Goal: Task Accomplishment & Management: Use online tool/utility

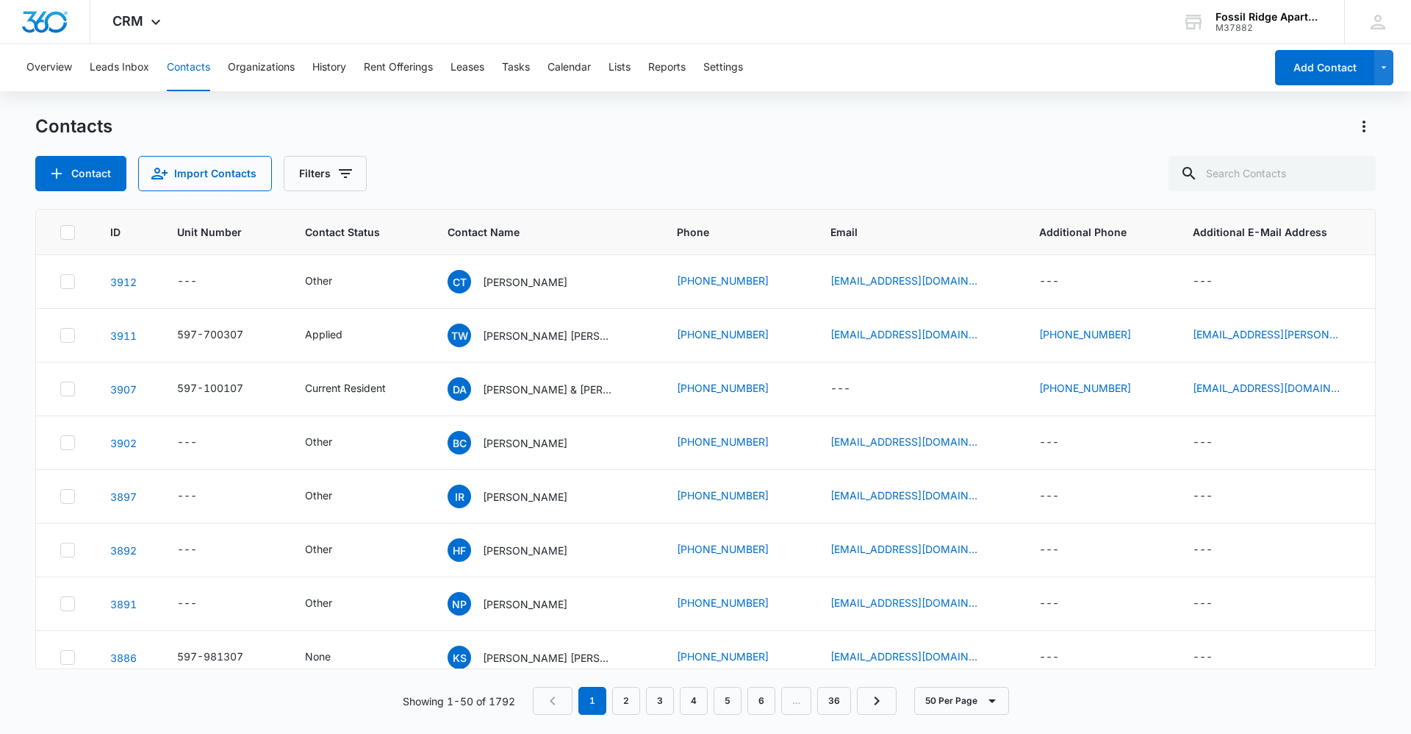
click at [198, 68] on button "Contacts" at bounding box center [188, 67] width 43 height 47
click at [1259, 181] on input "text" at bounding box center [1272, 173] width 207 height 35
type input "700203"
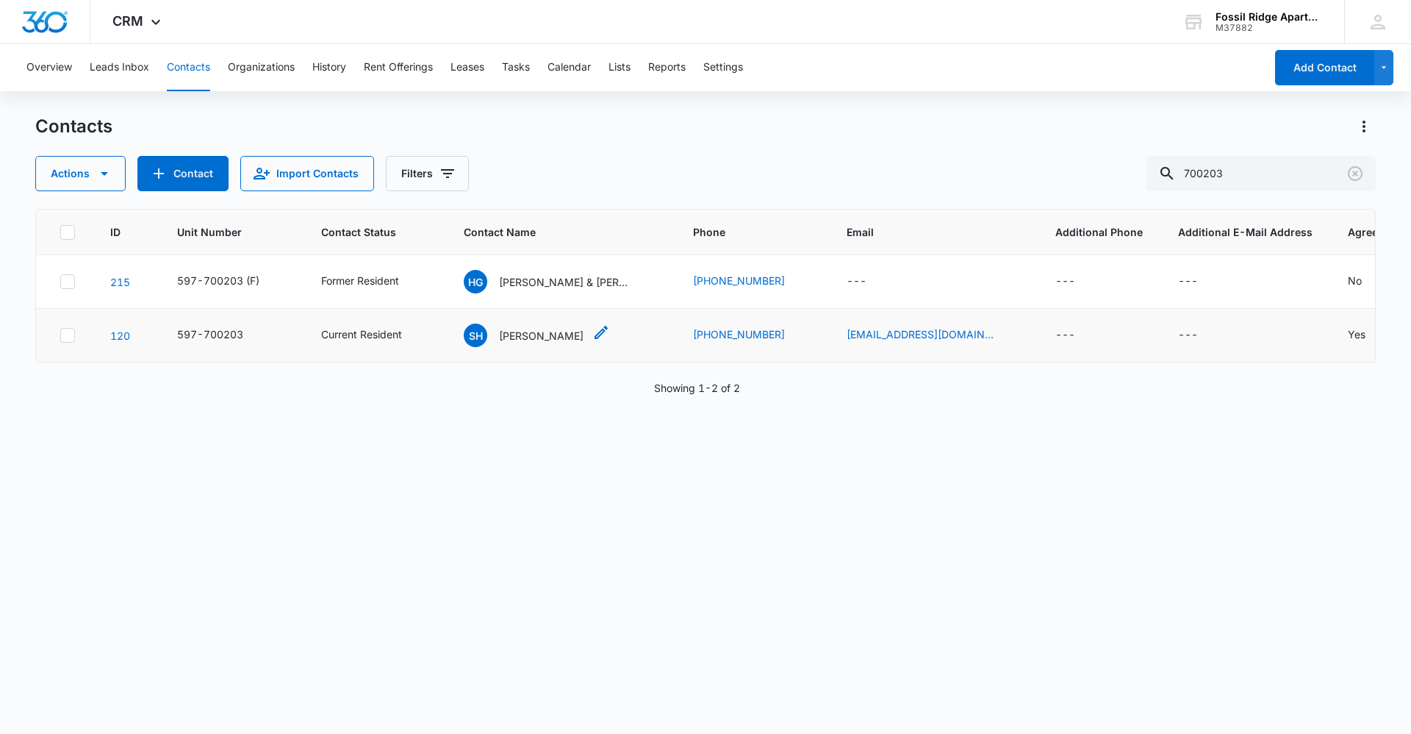
click at [540, 337] on p "[PERSON_NAME]" at bounding box center [541, 335] width 85 height 15
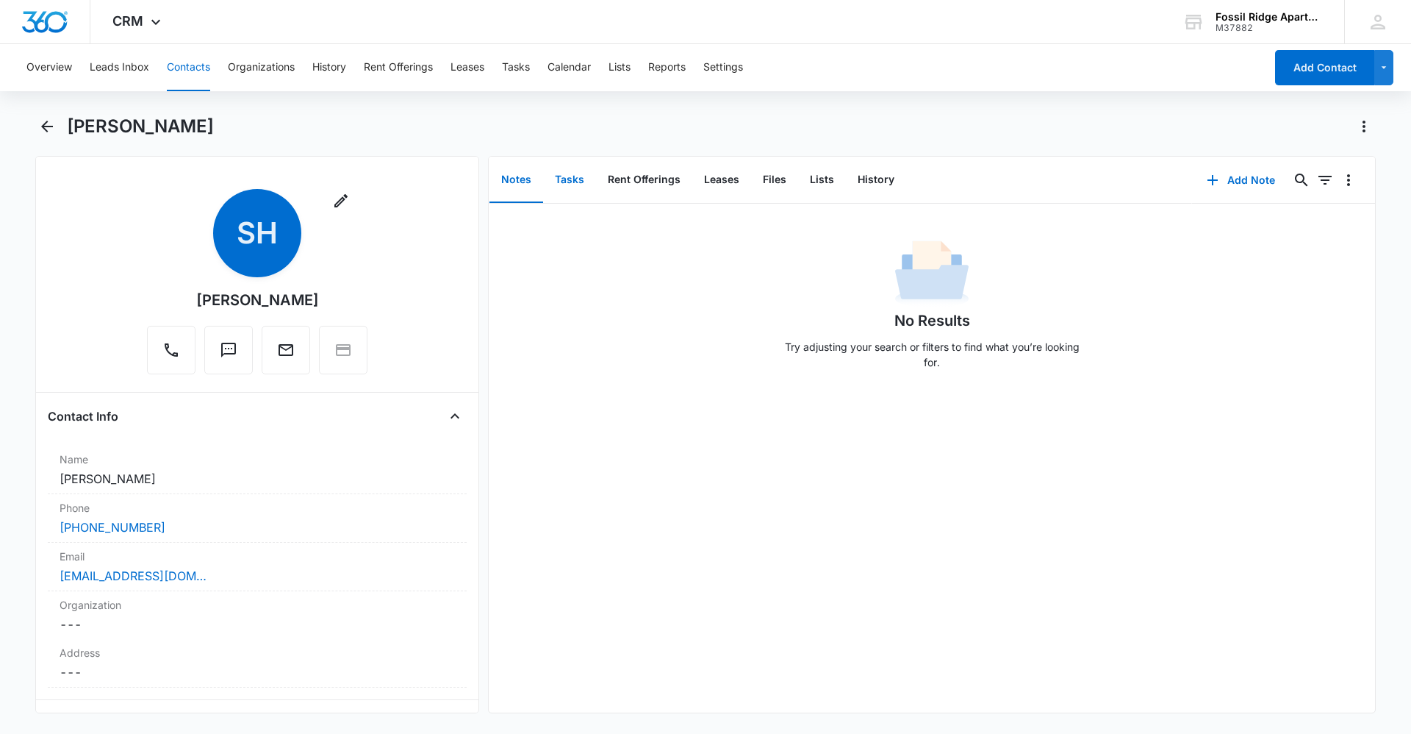
click at [568, 184] on button "Tasks" at bounding box center [569, 180] width 53 height 46
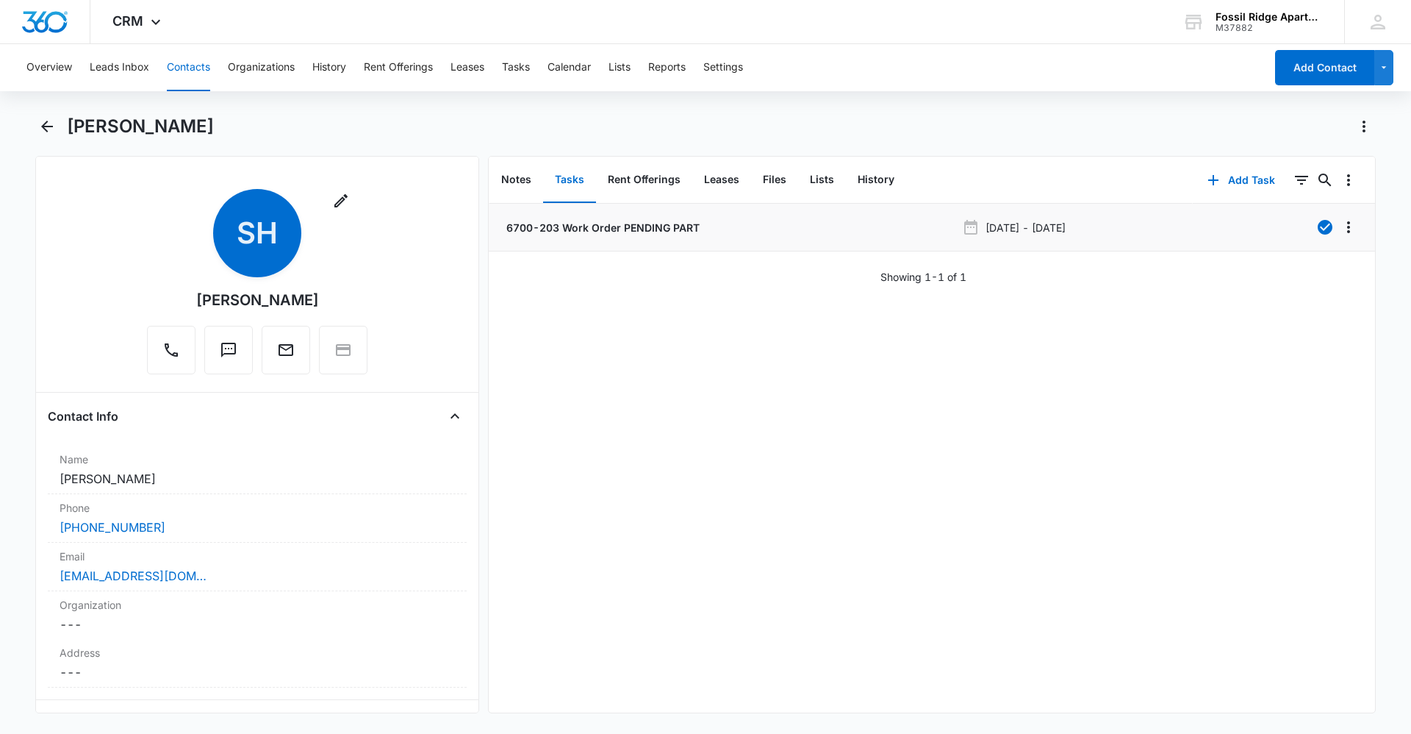
click at [587, 227] on p "6700-203 Work Order PENDING PART" at bounding box center [602, 227] width 196 height 15
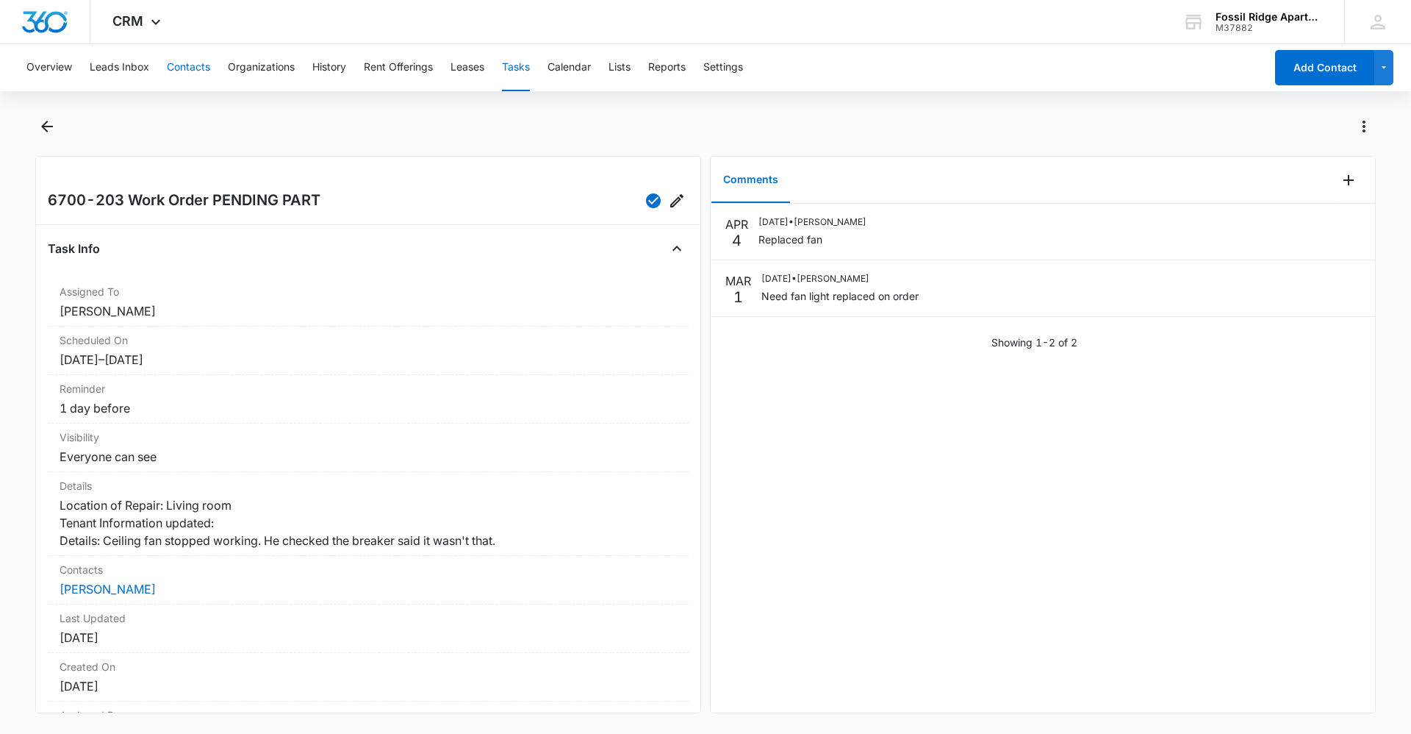
click at [200, 62] on button "Contacts" at bounding box center [188, 67] width 43 height 47
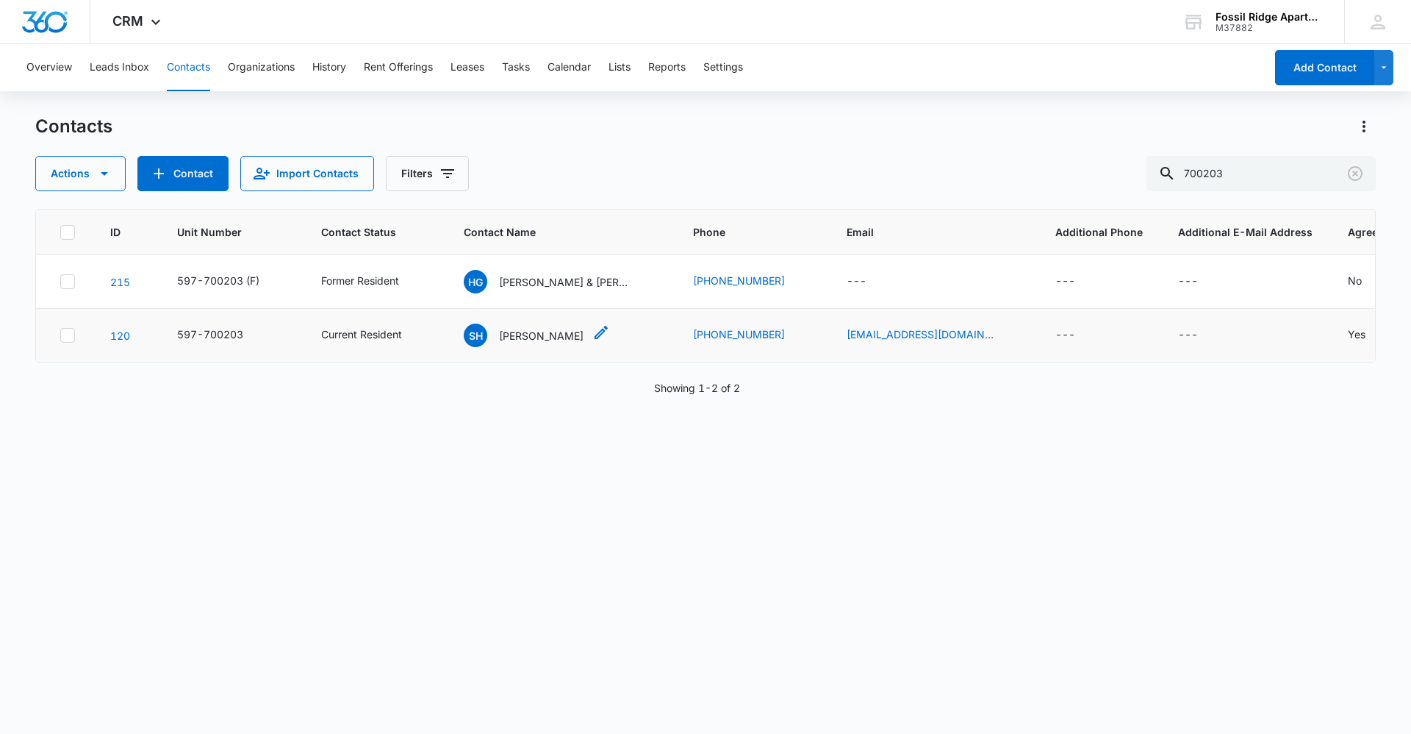
click at [533, 340] on p "[PERSON_NAME]" at bounding box center [541, 335] width 85 height 15
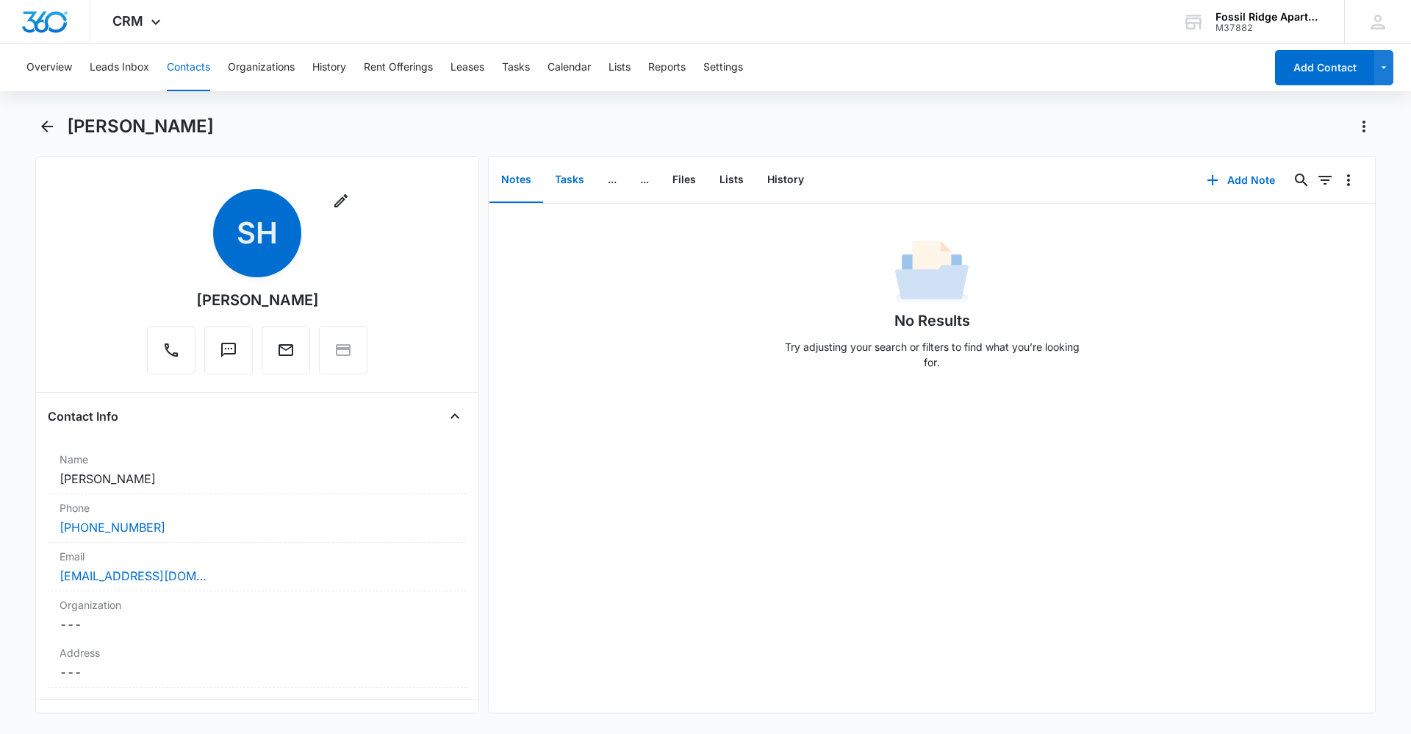
click at [584, 174] on button "Tasks" at bounding box center [569, 180] width 53 height 46
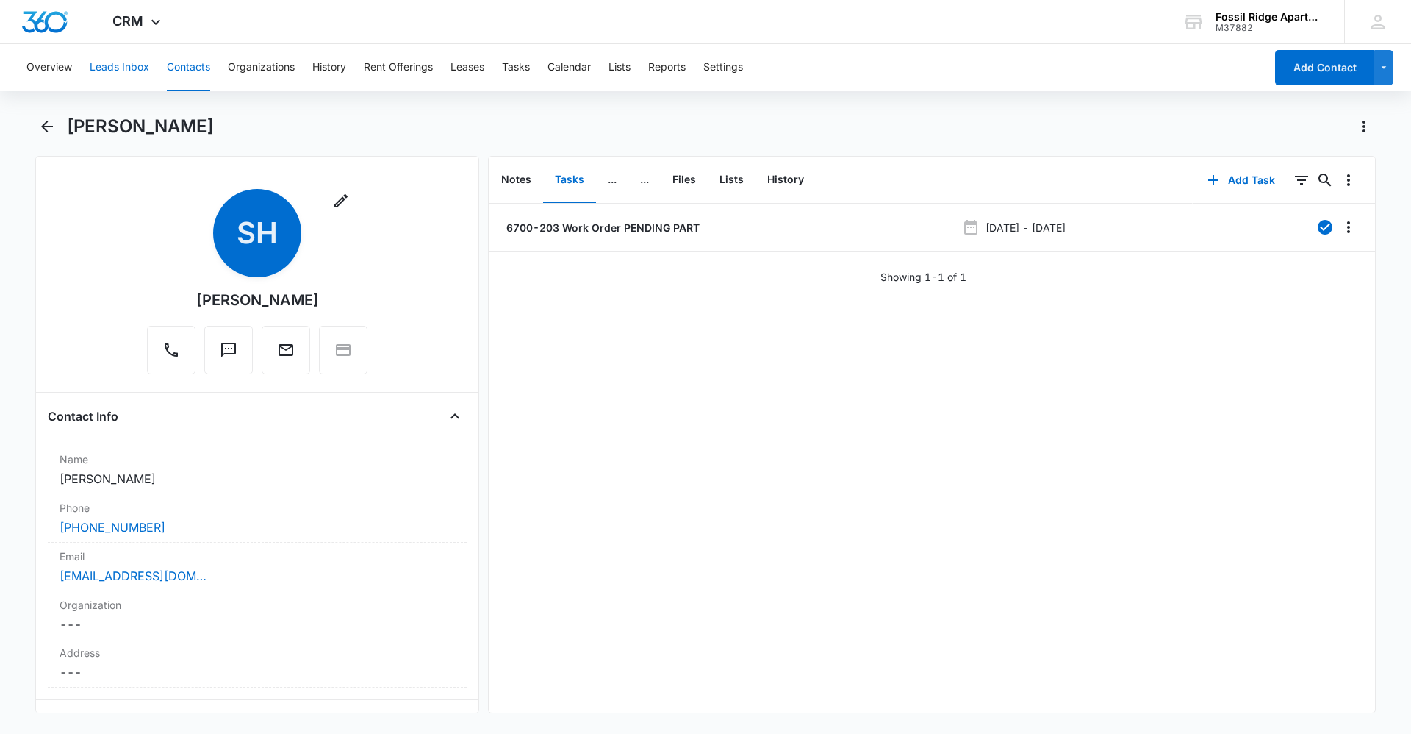
click at [102, 72] on button "Leads Inbox" at bounding box center [120, 67] width 60 height 47
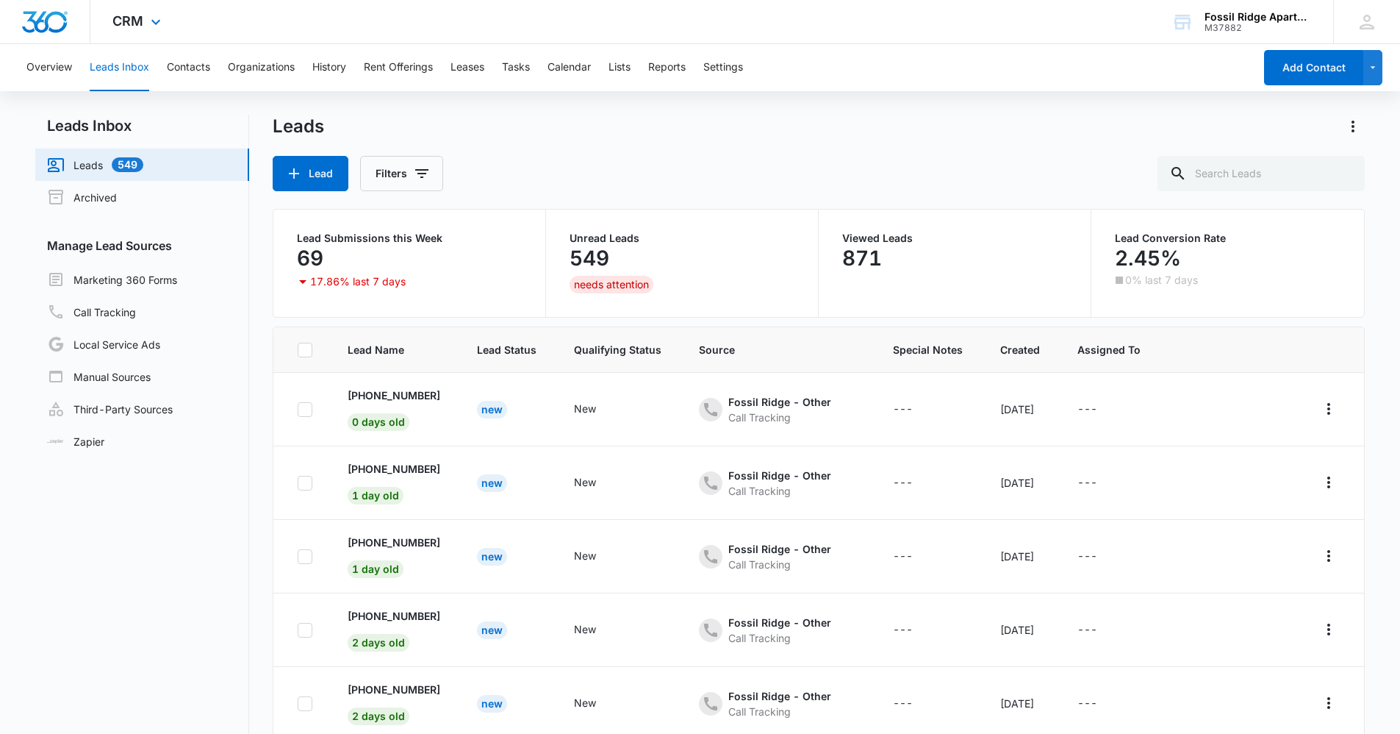
click at [198, 35] on div "CRM Apps Reputation Websites Forms CRM Email Social Content Ads Intelligence Fi…" at bounding box center [700, 22] width 1400 height 44
click at [198, 67] on button "Contacts" at bounding box center [188, 67] width 43 height 47
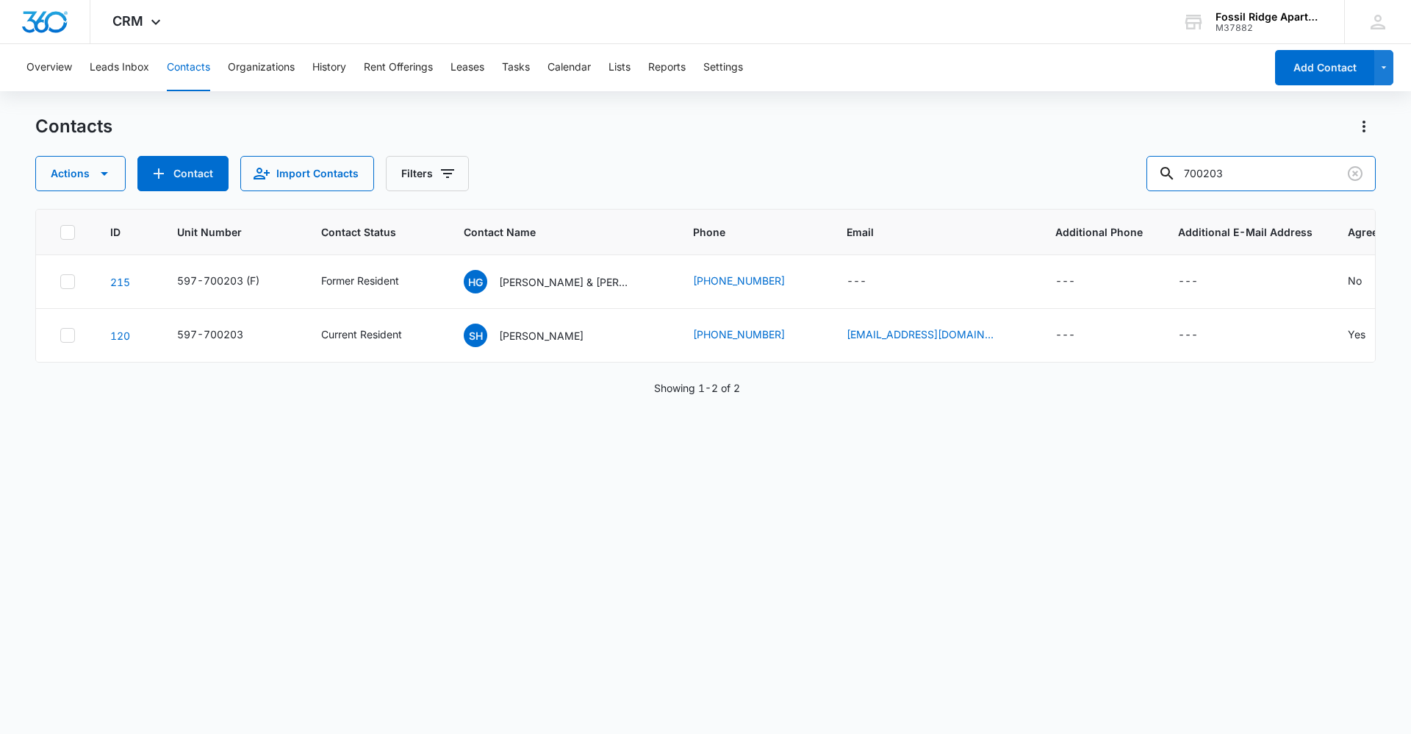
drag, startPoint x: 1242, startPoint y: 172, endPoint x: 998, endPoint y: 207, distance: 247.3
click at [1003, 207] on div "Contacts Actions Contact Import Contacts Filters 700203 ID Unit Number Contact …" at bounding box center [705, 423] width 1341 height 617
type input "971102"
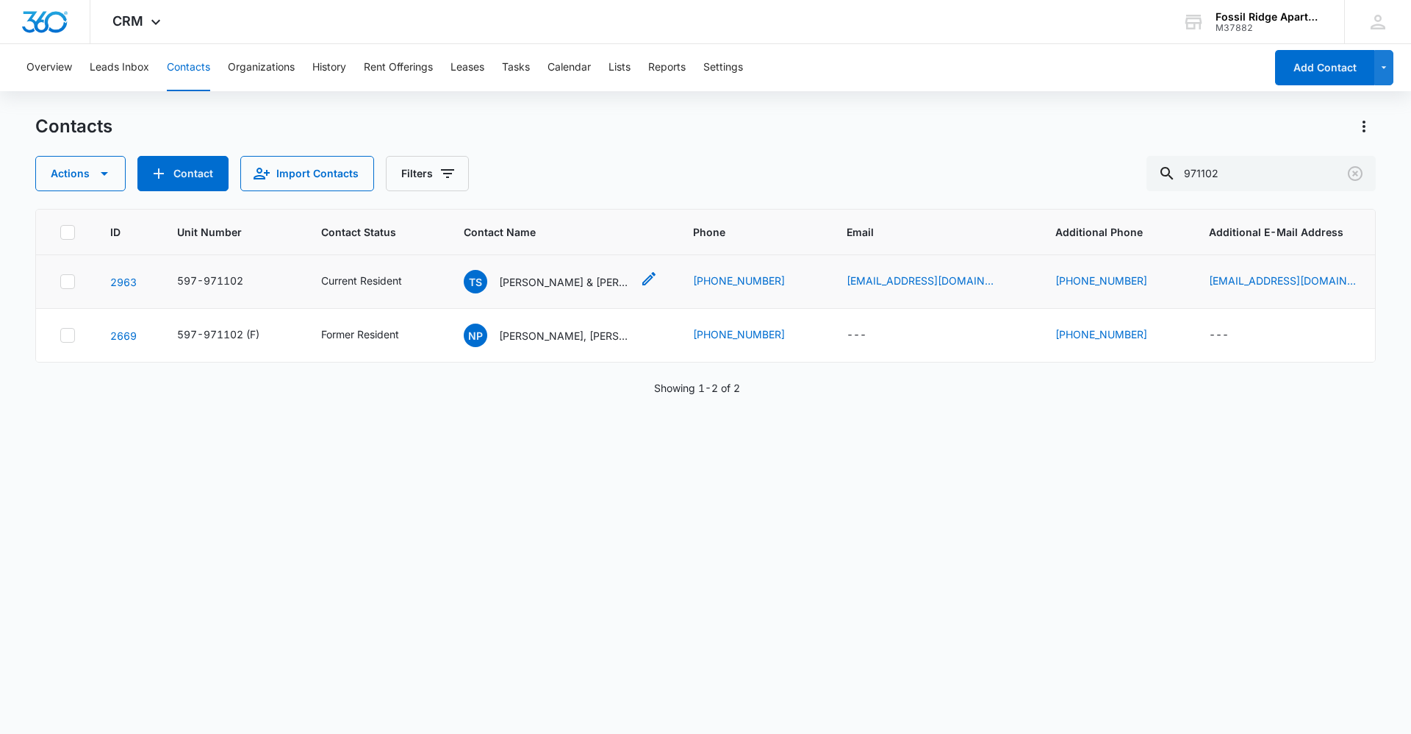
click at [536, 284] on p "[PERSON_NAME] & [PERSON_NAME]" at bounding box center [565, 281] width 132 height 15
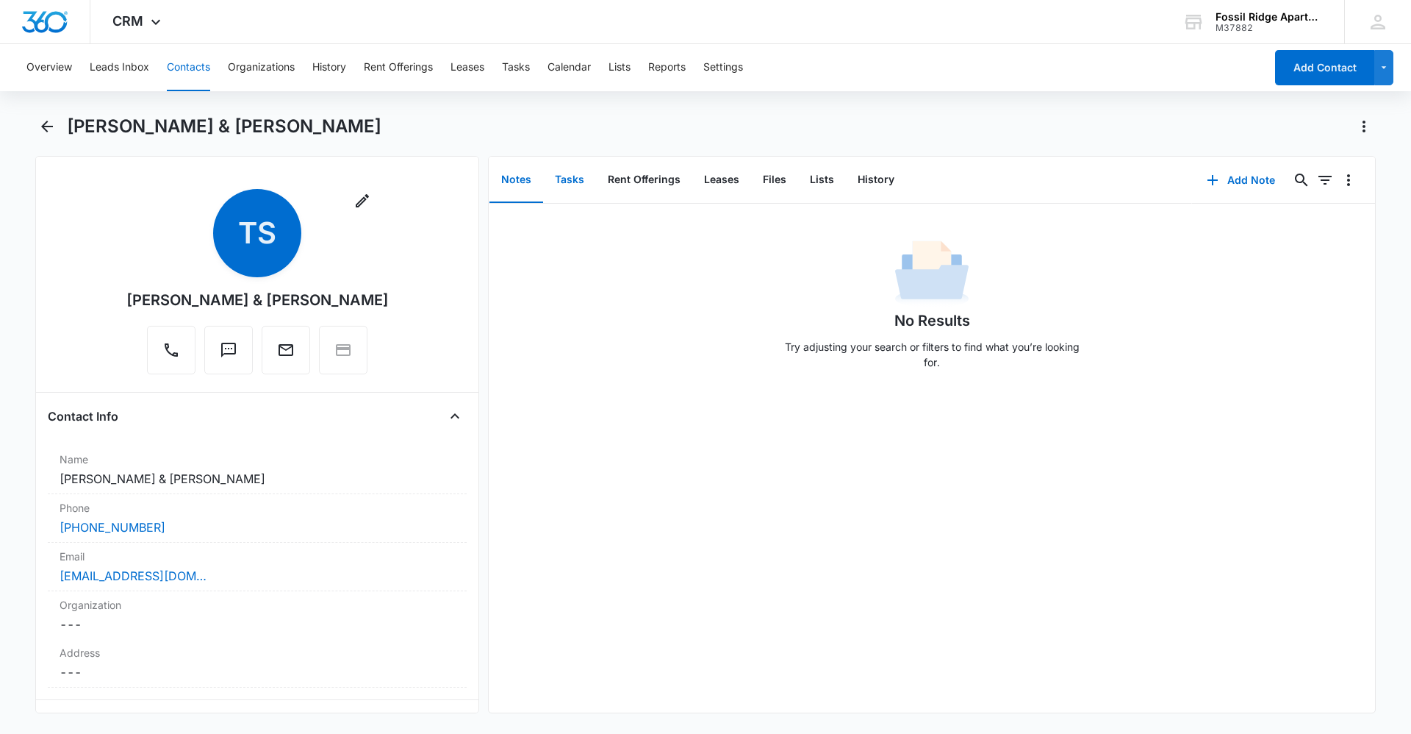
click at [563, 174] on button "Tasks" at bounding box center [569, 180] width 53 height 46
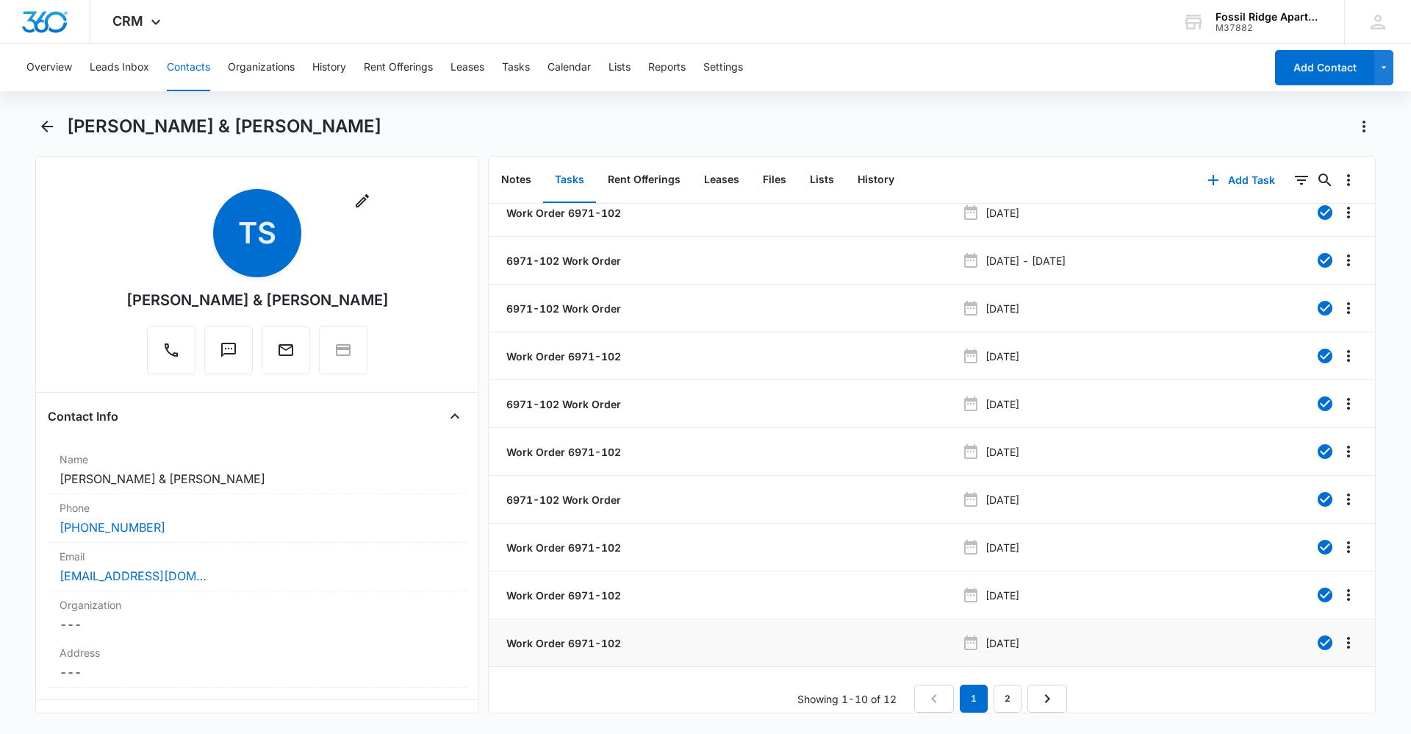
scroll to position [26, 0]
click at [1014, 686] on link "2" at bounding box center [1008, 698] width 28 height 28
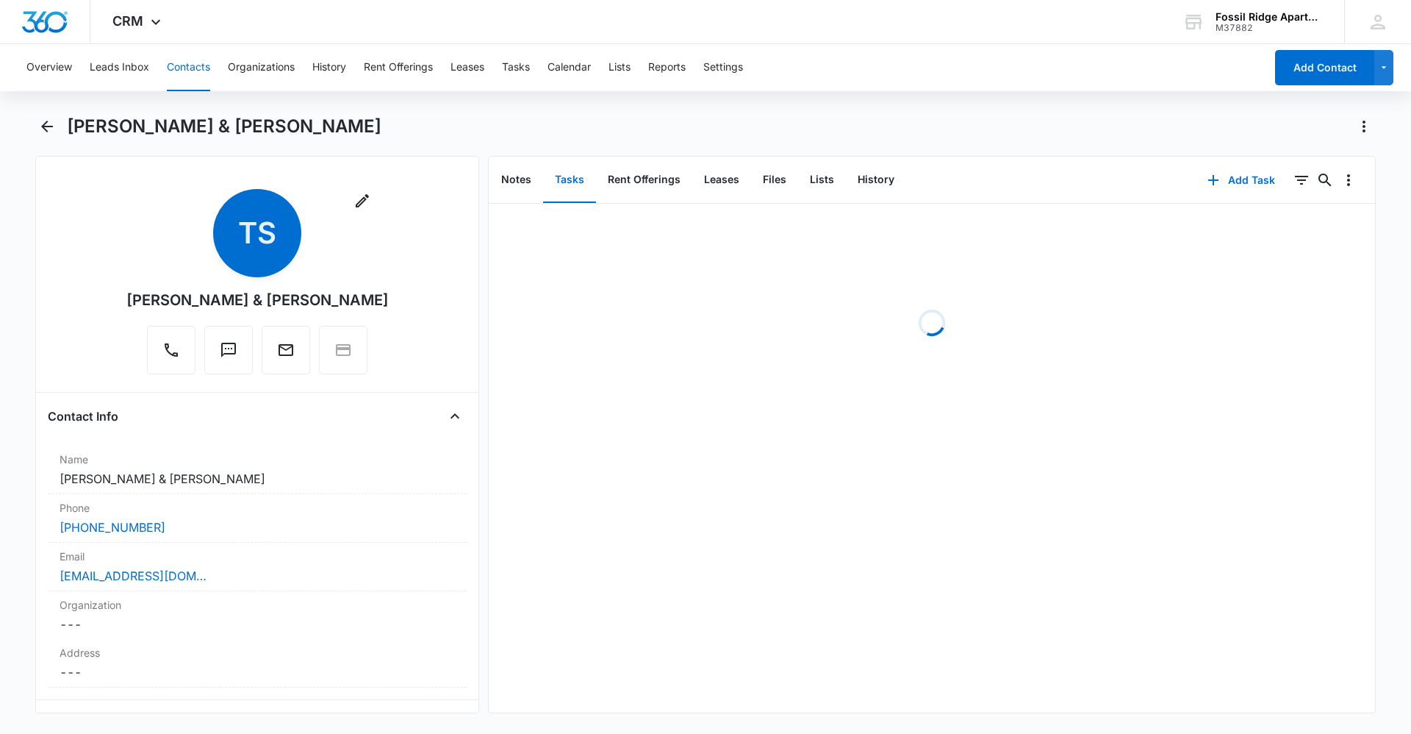
scroll to position [0, 0]
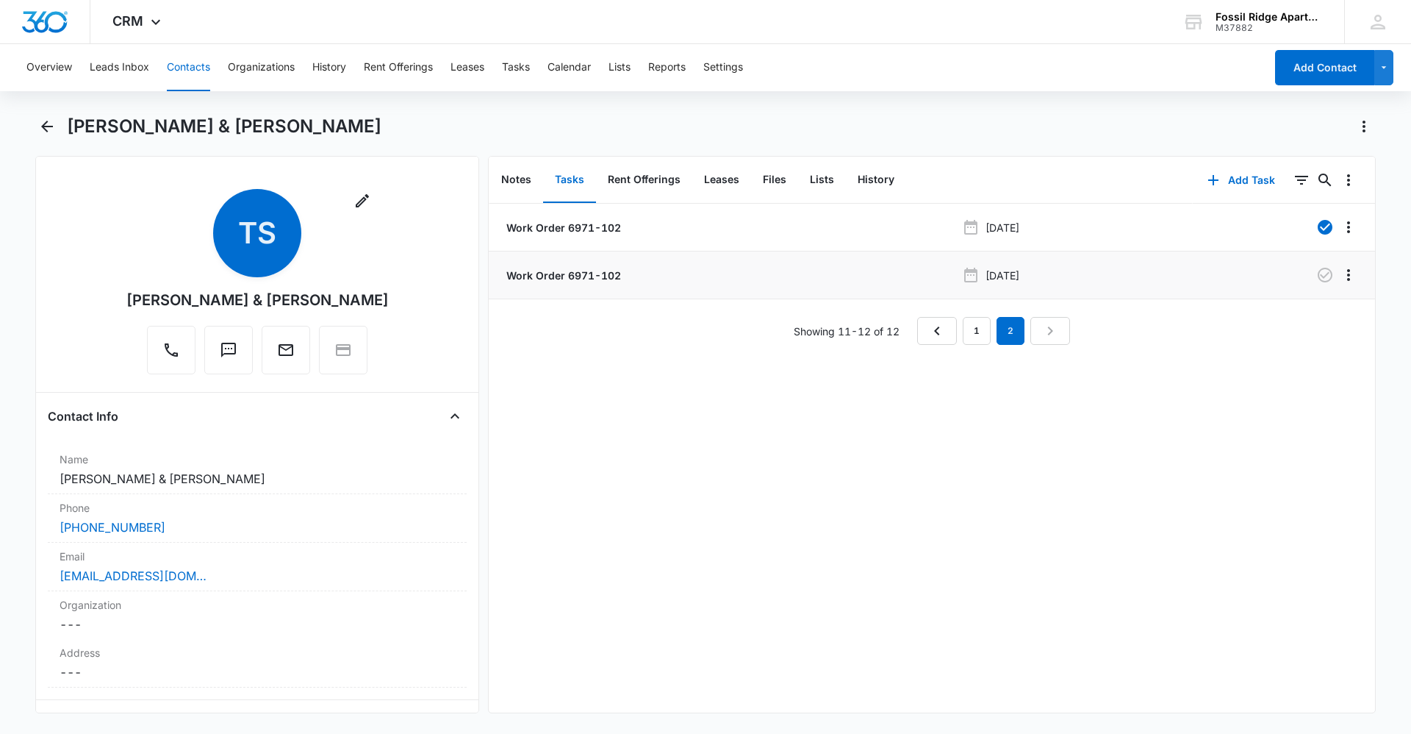
click at [601, 274] on p "Work Order 6971-102" at bounding box center [563, 275] width 118 height 15
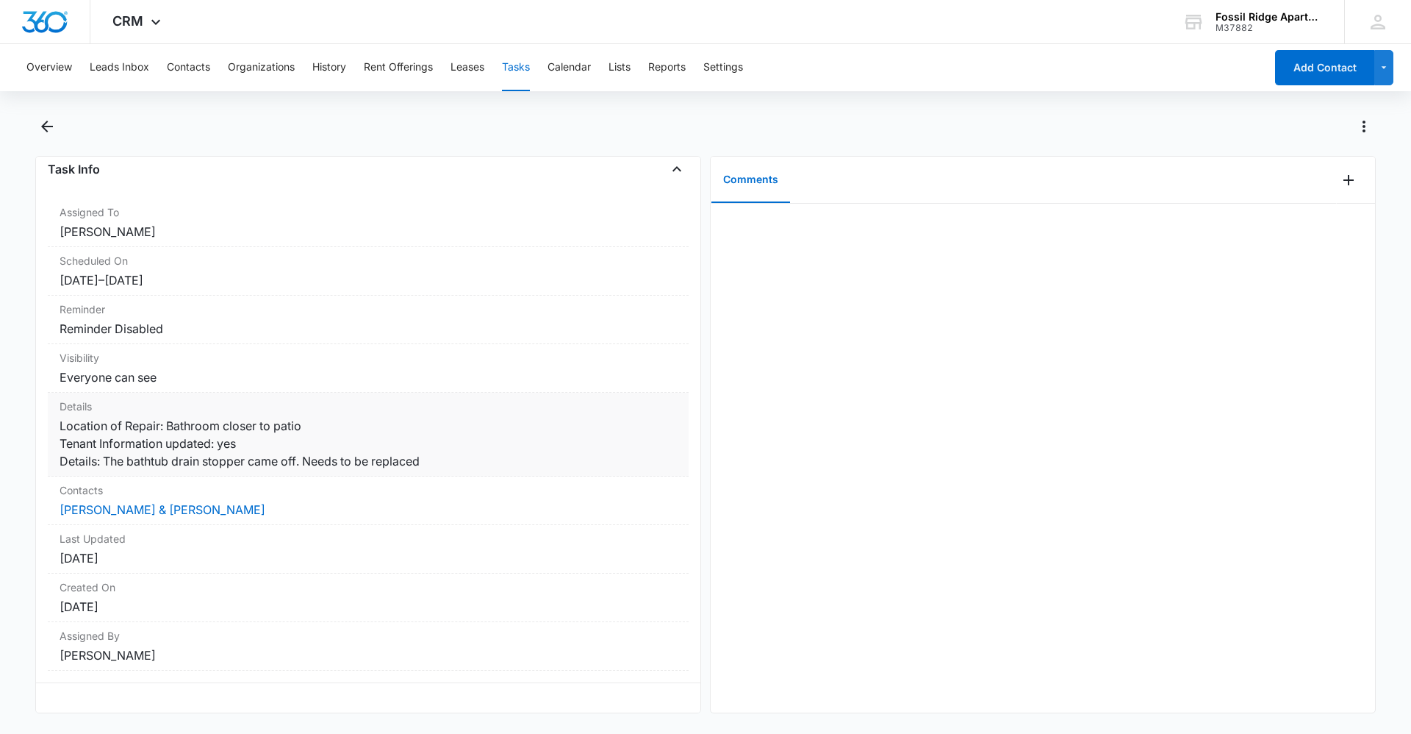
scroll to position [108, 0]
click at [445, 437] on dd "Location of Repair: Bathroom closer to patio Tenant Information updated: yes De…" at bounding box center [368, 443] width 617 height 53
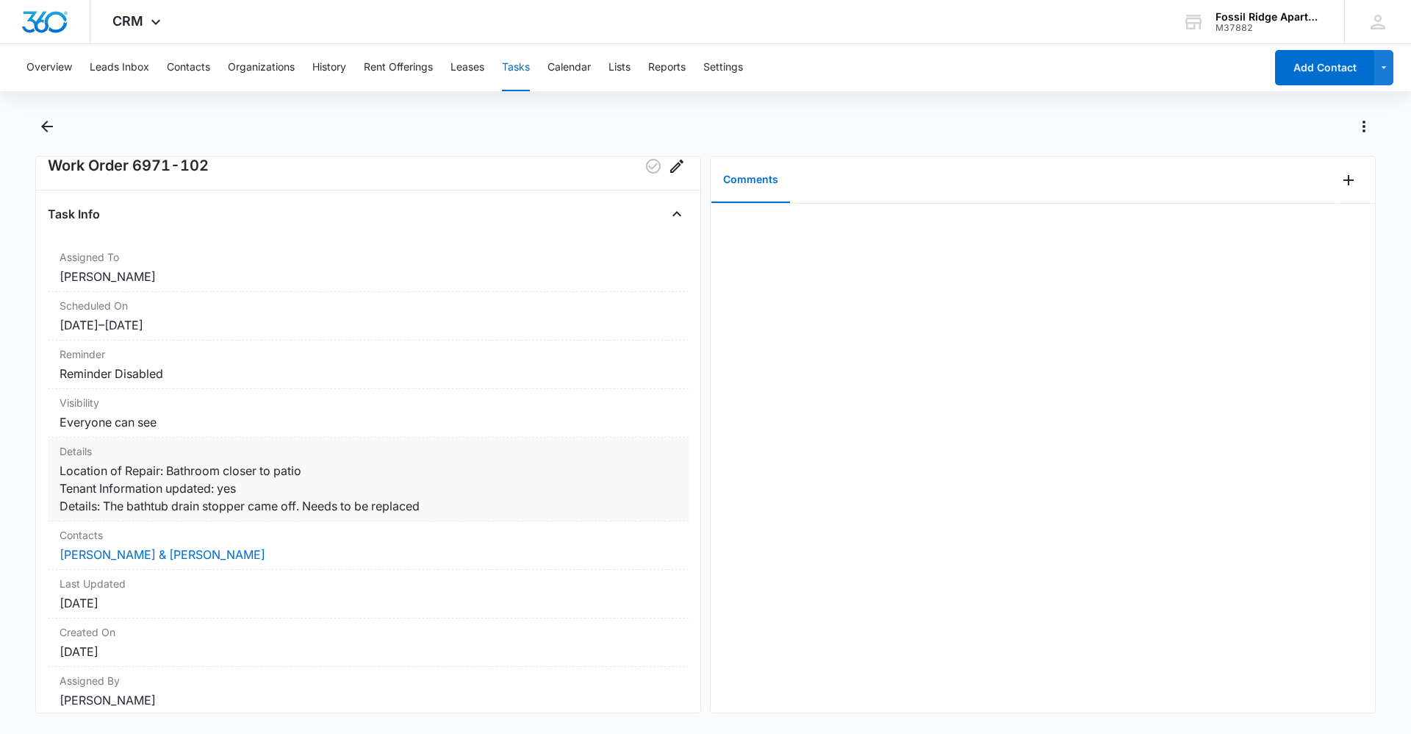
scroll to position [0, 0]
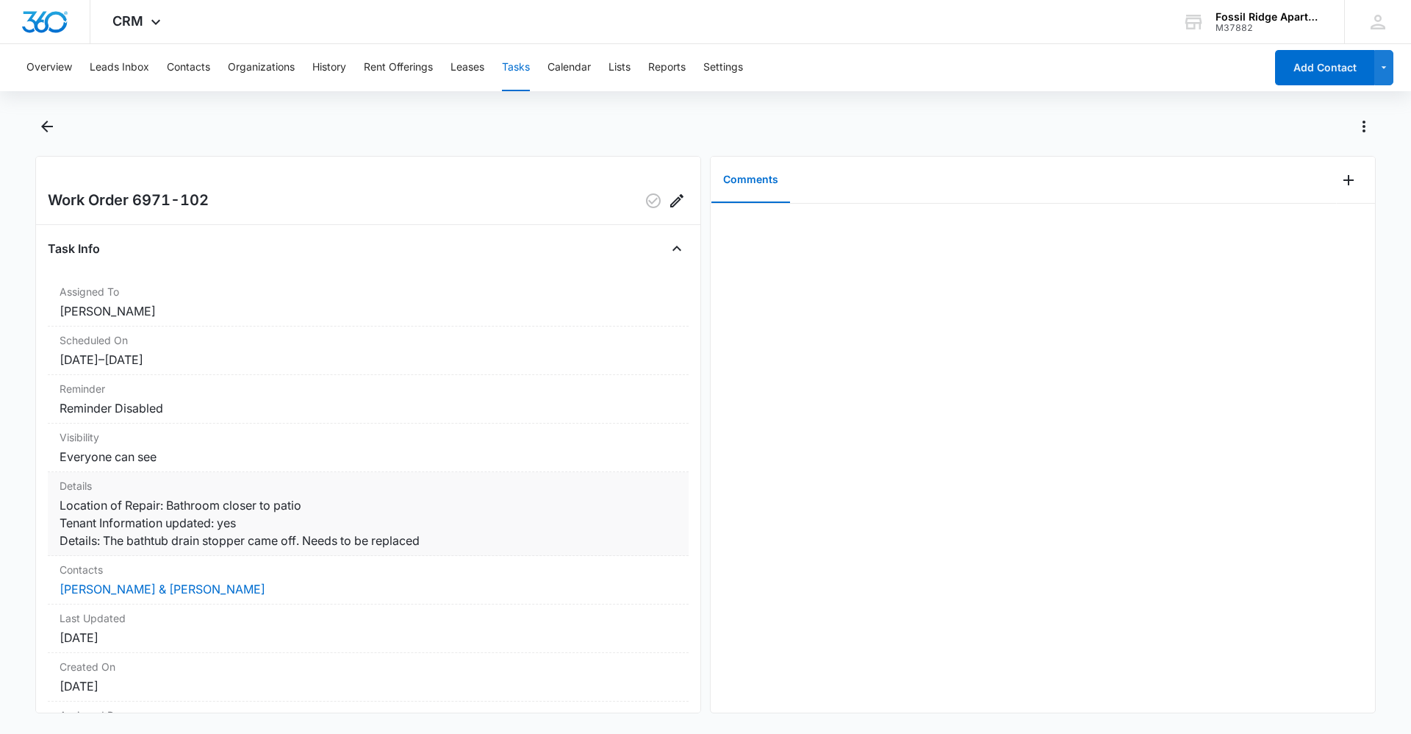
click at [453, 537] on dd "Location of Repair: Bathroom closer to patio Tenant Information updated: yes De…" at bounding box center [368, 522] width 617 height 53
click at [989, 173] on div "Comments" at bounding box center [1024, 180] width 626 height 47
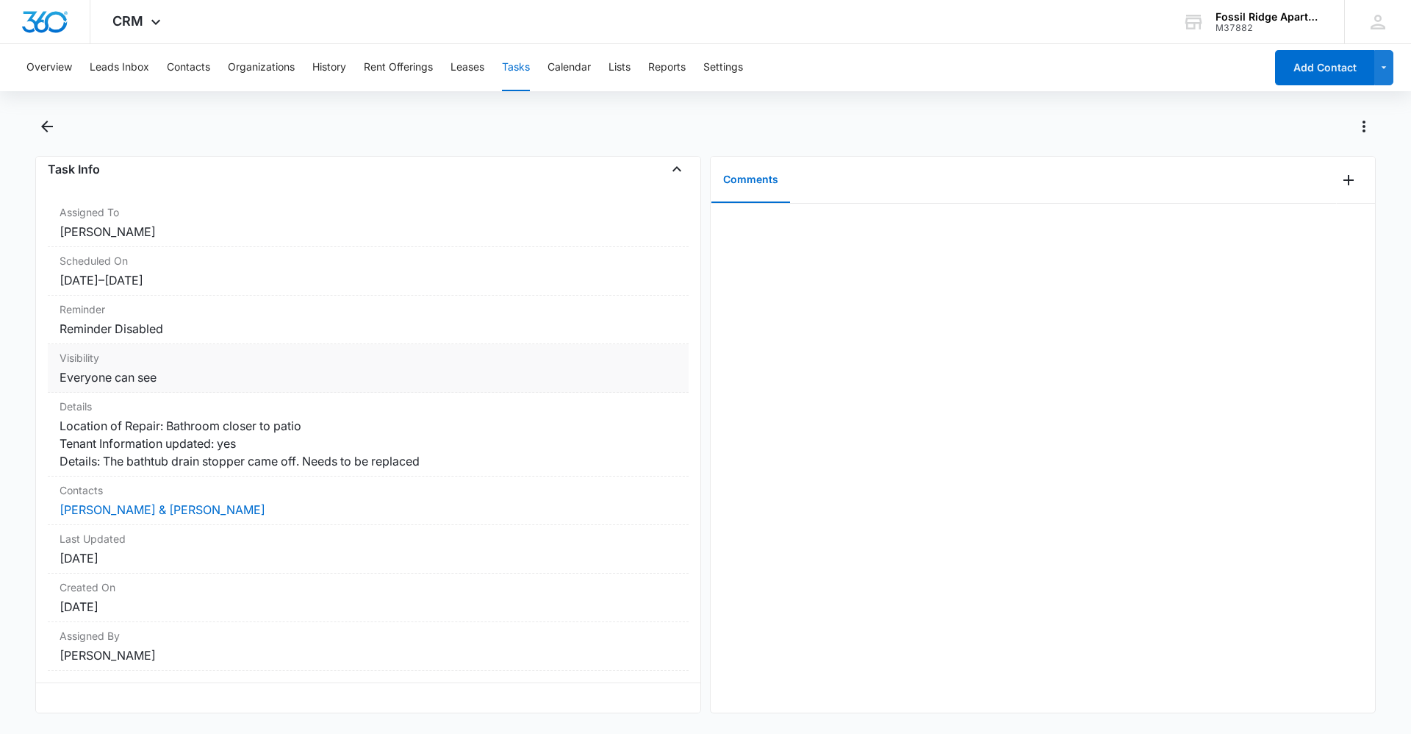
scroll to position [108, 0]
